Goal: Task Accomplishment & Management: Use online tool/utility

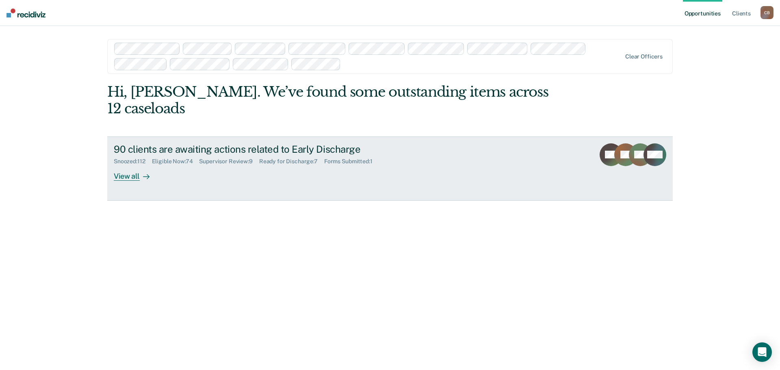
click at [221, 158] on div "Supervisor Review : 9" at bounding box center [229, 161] width 60 height 7
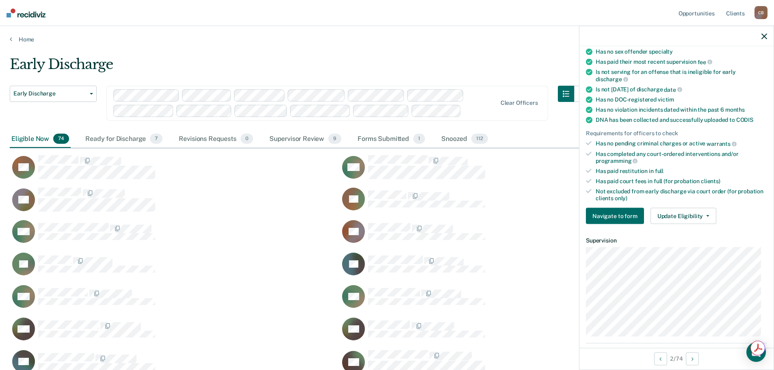
scroll to position [122, 0]
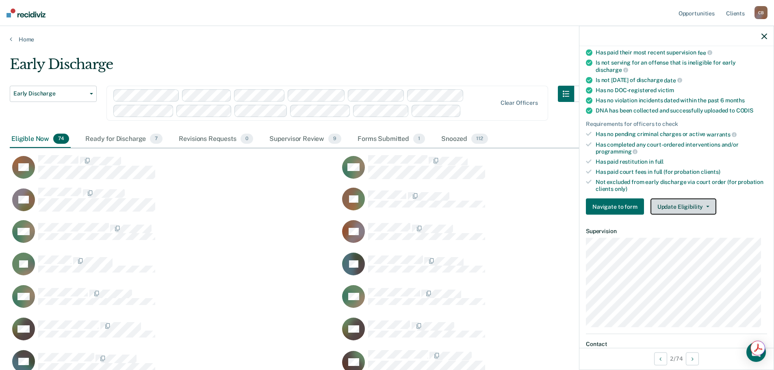
click at [699, 206] on button "Update Eligibility" at bounding box center [684, 207] width 66 height 16
click at [287, 139] on div "Supervisor Review 9" at bounding box center [306, 139] width 76 height 18
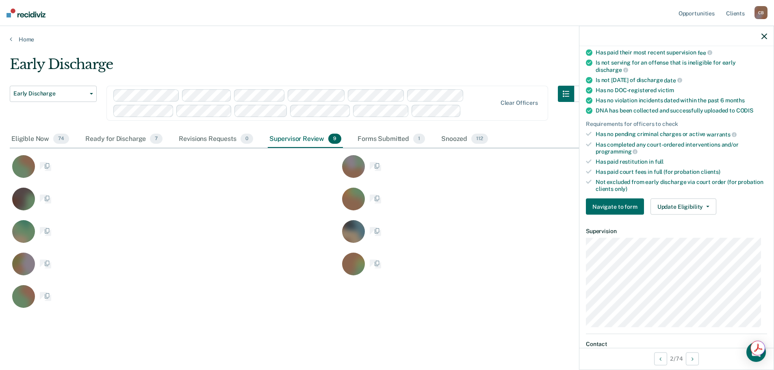
scroll to position [253, 749]
